Goal: Communication & Community: Ask a question

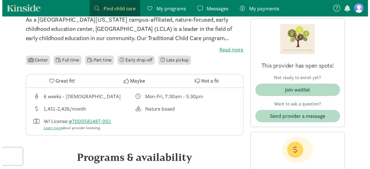
scroll to position [152, 0]
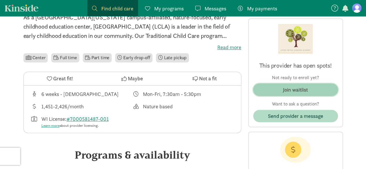
click at [298, 91] on div "Join waitlist" at bounding box center [295, 90] width 25 height 8
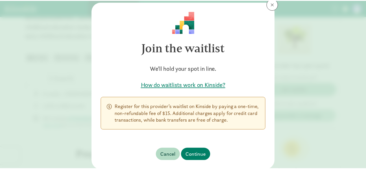
scroll to position [17, 0]
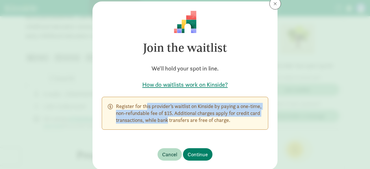
drag, startPoint x: 128, startPoint y: 107, endPoint x: 158, endPoint y: 119, distance: 32.2
click at [158, 119] on p "Register for this provider’s waitlist on Kinside by paying a one-time, non-refu…" at bounding box center [189, 113] width 146 height 21
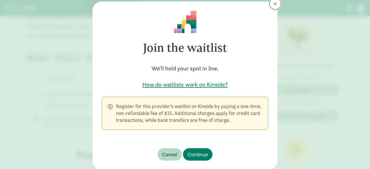
click at [272, 8] on button at bounding box center [275, 4] width 12 height 12
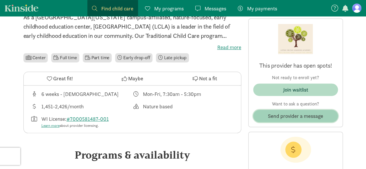
click at [273, 113] on span "Send provider a message" at bounding box center [295, 116] width 55 height 8
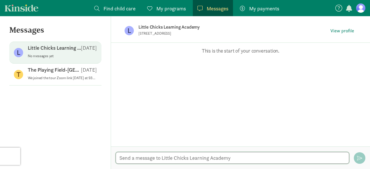
click at [179, 158] on textarea at bounding box center [233, 158] width 234 height 12
paste textarea "We are looking for a daycare for our 9mo old infant (DOB: [DEMOGRAPHIC_DATA])as…"
type textarea "We are looking for a daycare for our 9mo old infant (DOB: [DEMOGRAPHIC_DATA])as…"
